Goal: Transaction & Acquisition: Download file/media

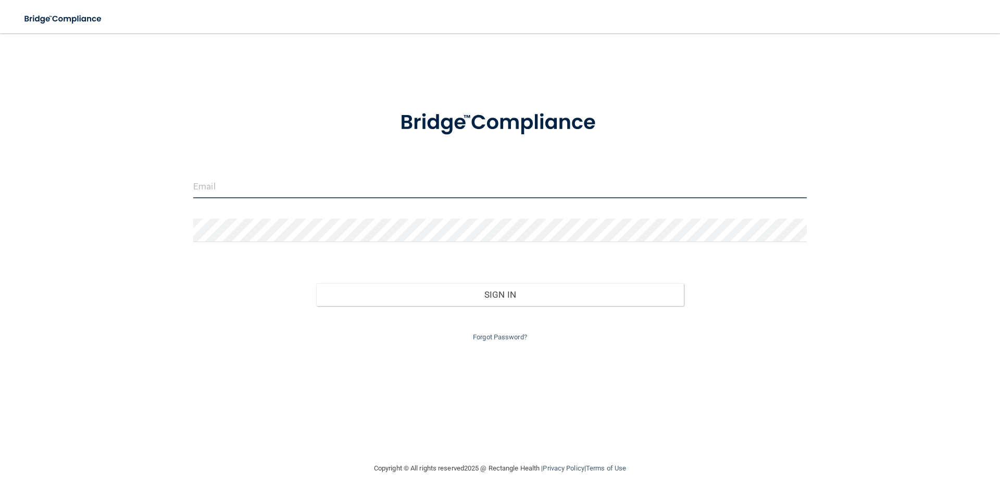
click at [285, 180] on input "email" at bounding box center [500, 186] width 614 height 23
type input "[EMAIL_ADDRESS][DOMAIN_NAME]"
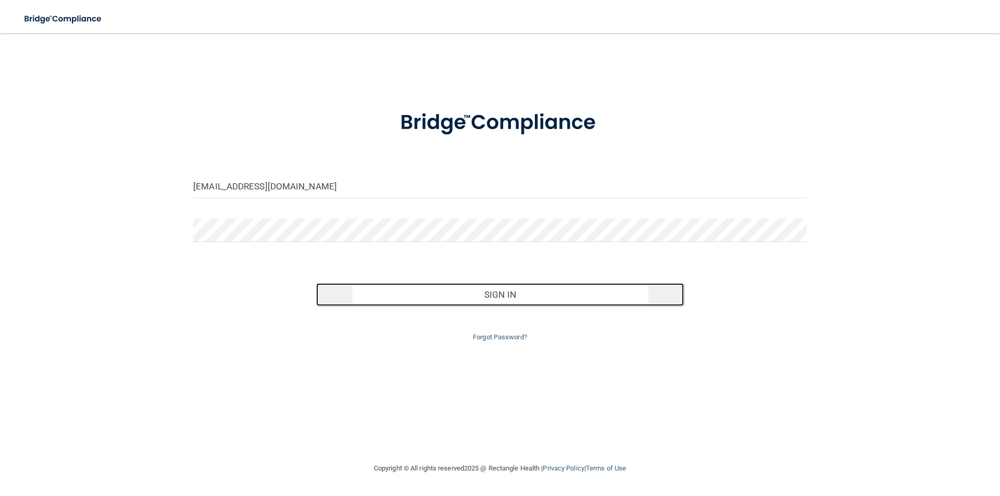
click at [519, 299] on button "Sign In" at bounding box center [500, 294] width 368 height 23
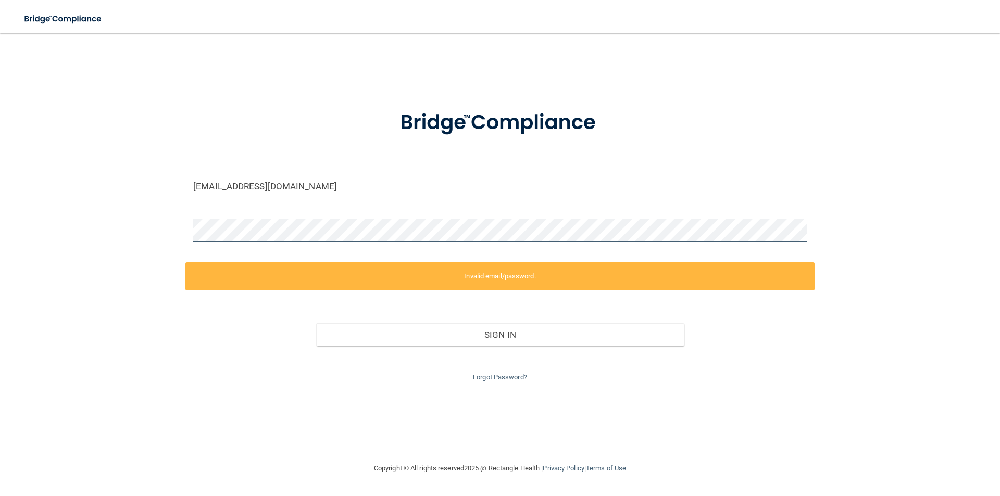
click at [110, 228] on div "[EMAIL_ADDRESS][DOMAIN_NAME] Invalid email/password. You don't have permission …" at bounding box center [500, 248] width 958 height 408
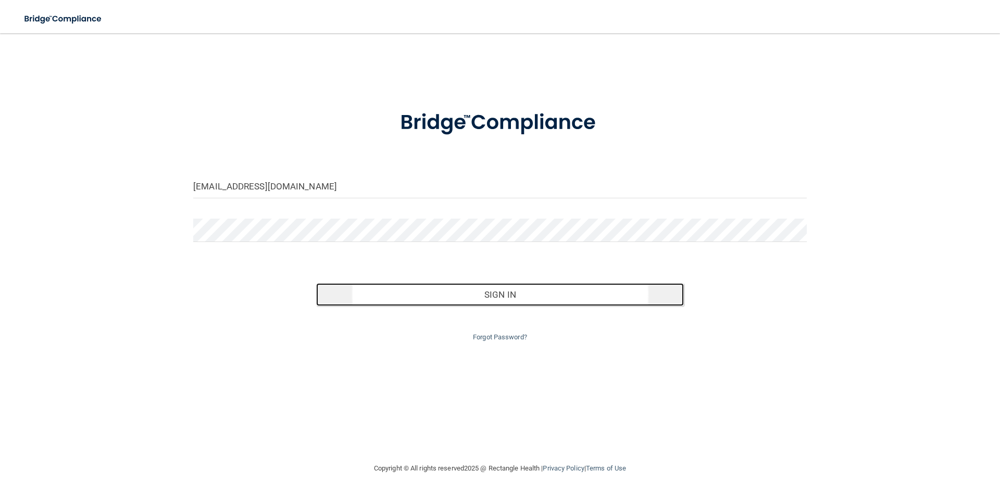
click at [451, 295] on button "Sign In" at bounding box center [500, 294] width 368 height 23
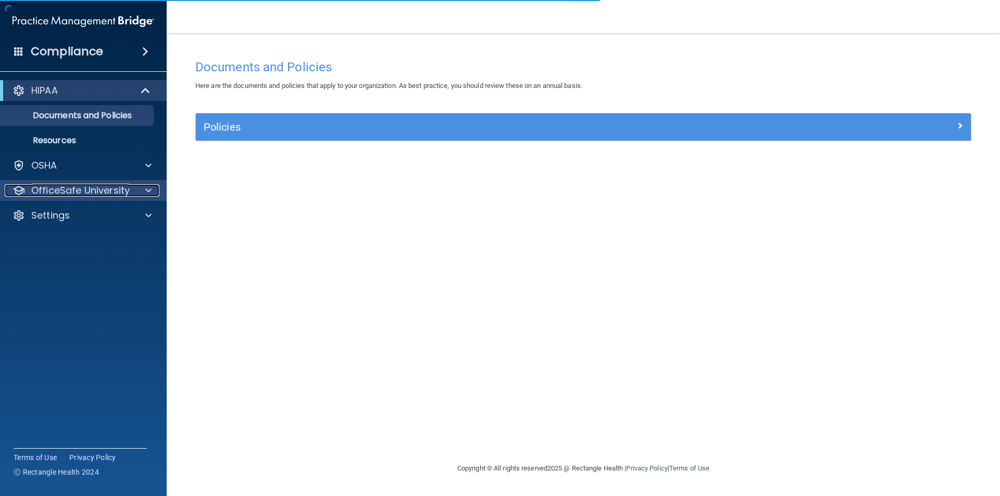
click at [145, 190] on span at bounding box center [148, 190] width 6 height 12
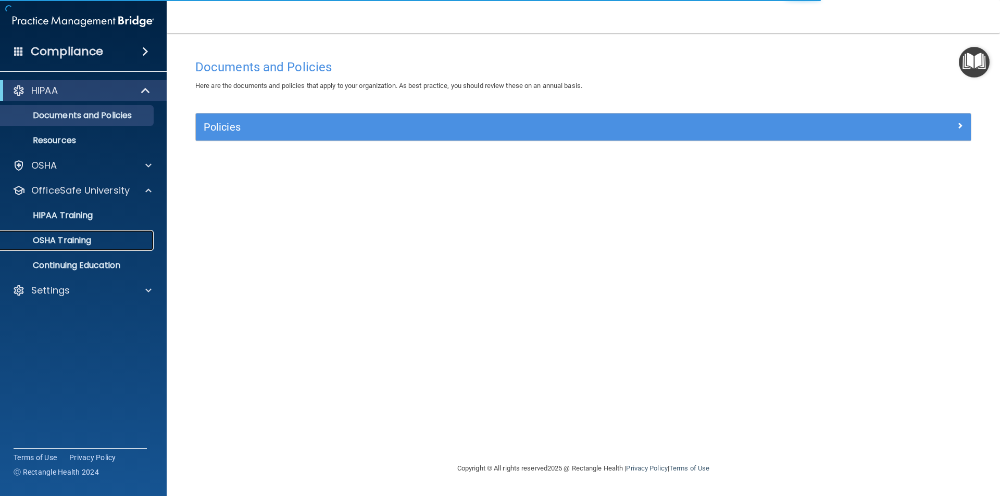
click at [56, 239] on p "OSHA Training" at bounding box center [49, 240] width 84 height 10
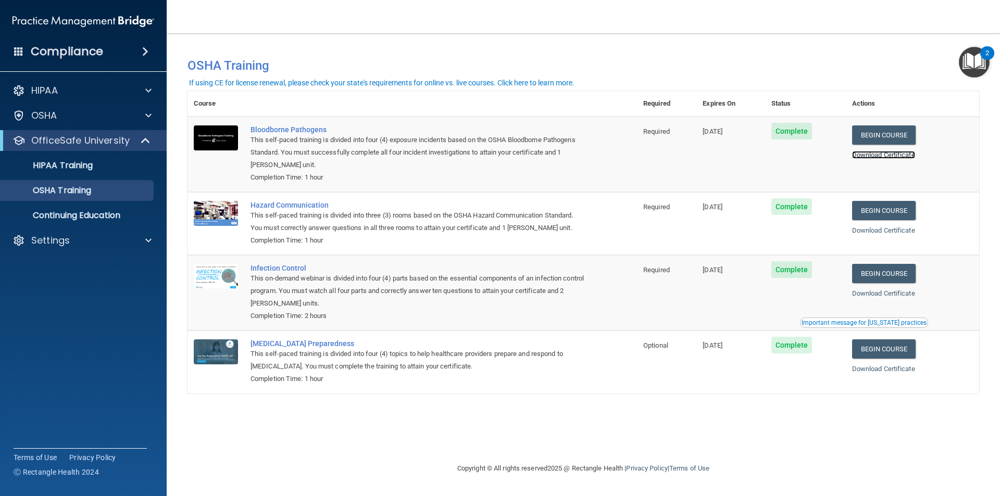
click at [897, 154] on link "Download Certificate" at bounding box center [883, 155] width 63 height 8
click at [897, 229] on link "Download Certificate" at bounding box center [883, 231] width 63 height 8
click at [880, 291] on link "Download Certificate" at bounding box center [883, 294] width 63 height 8
click at [903, 376] on div "Download Certificate" at bounding box center [912, 369] width 121 height 12
click at [899, 369] on link "Download Certificate" at bounding box center [883, 369] width 63 height 8
